Goal: Task Accomplishment & Management: Manage account settings

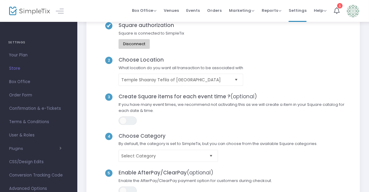
scroll to position [73, 0]
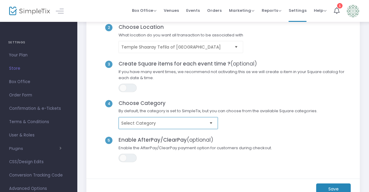
click at [171, 124] on span "Select Category" at bounding box center [163, 123] width 85 height 6
click at [204, 88] on div "ON OFF" at bounding box center [234, 88] width 238 height 8
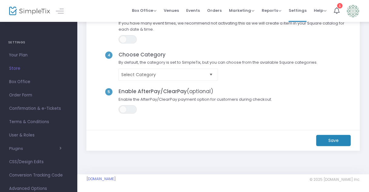
scroll to position [121, 0]
click at [338, 136] on m-button "Save" at bounding box center [333, 140] width 35 height 11
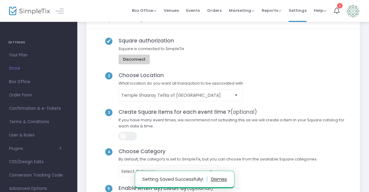
scroll to position [0, 0]
